Goal: Transaction & Acquisition: Download file/media

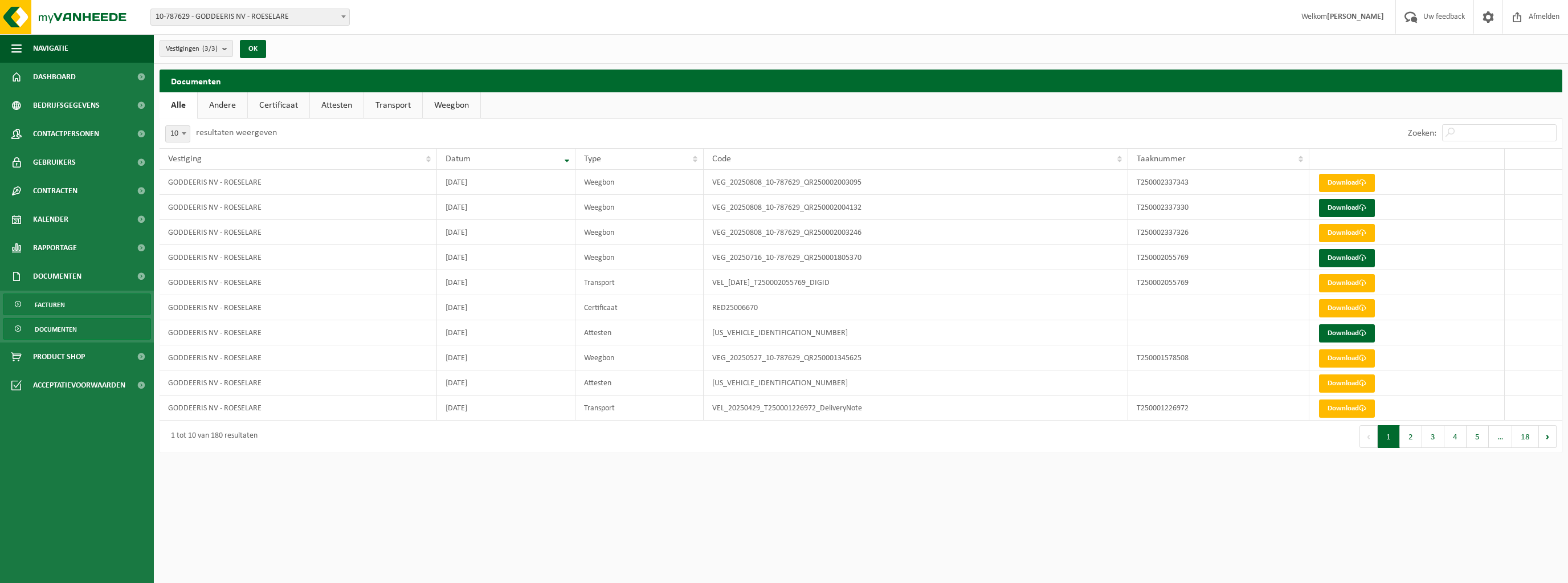
click at [35, 299] on span "Facturen" at bounding box center [49, 305] width 30 height 22
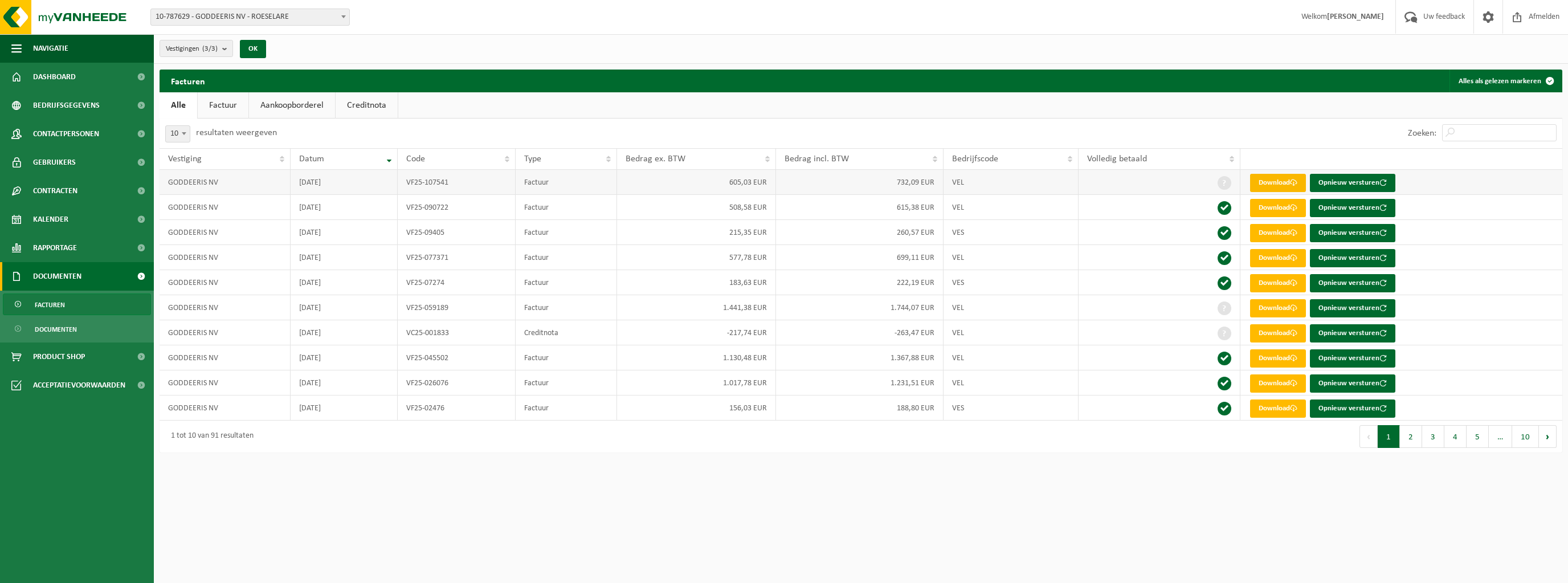
click at [1255, 184] on link "Download" at bounding box center [1278, 182] width 56 height 18
click at [1260, 212] on link "Download" at bounding box center [1278, 208] width 56 height 18
click at [1266, 235] on link "Download" at bounding box center [1278, 233] width 56 height 18
click at [1267, 267] on td "Download Opnieuw versturen" at bounding box center [1401, 257] width 322 height 25
click at [1268, 260] on link "Download" at bounding box center [1278, 258] width 56 height 18
